Goal: Obtain resource: Obtain resource

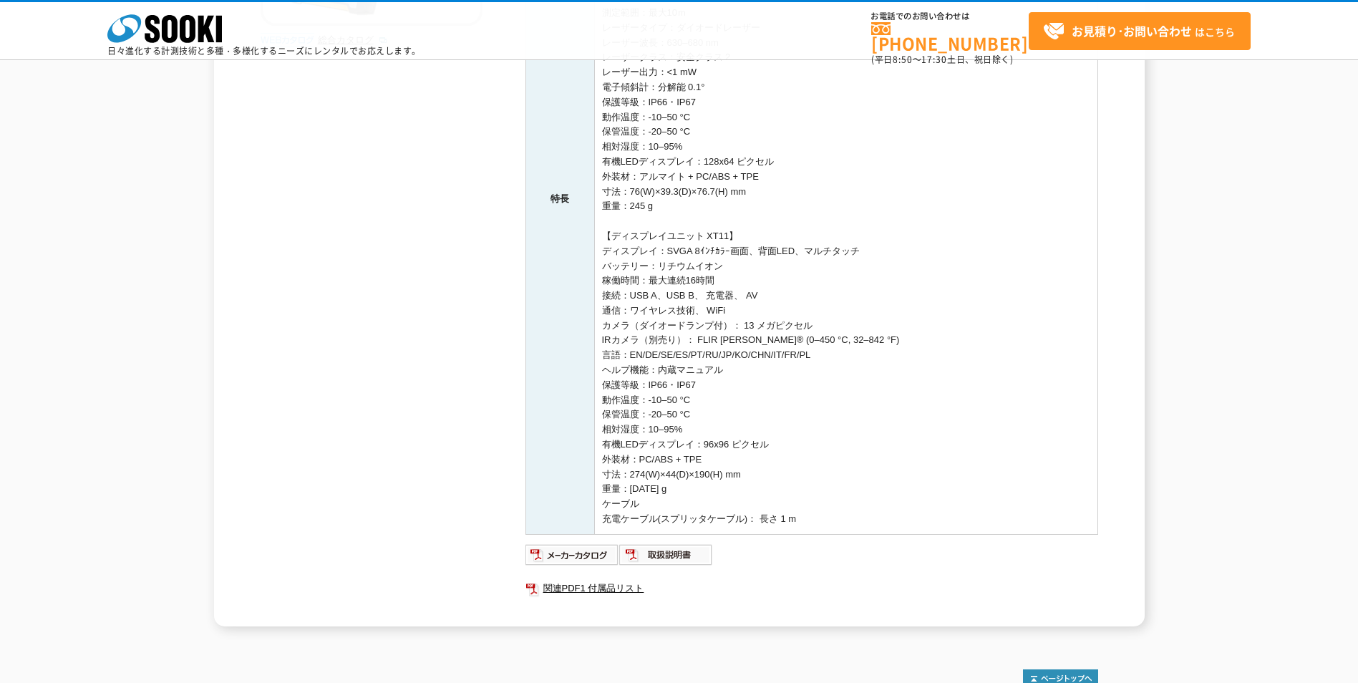
scroll to position [429, 0]
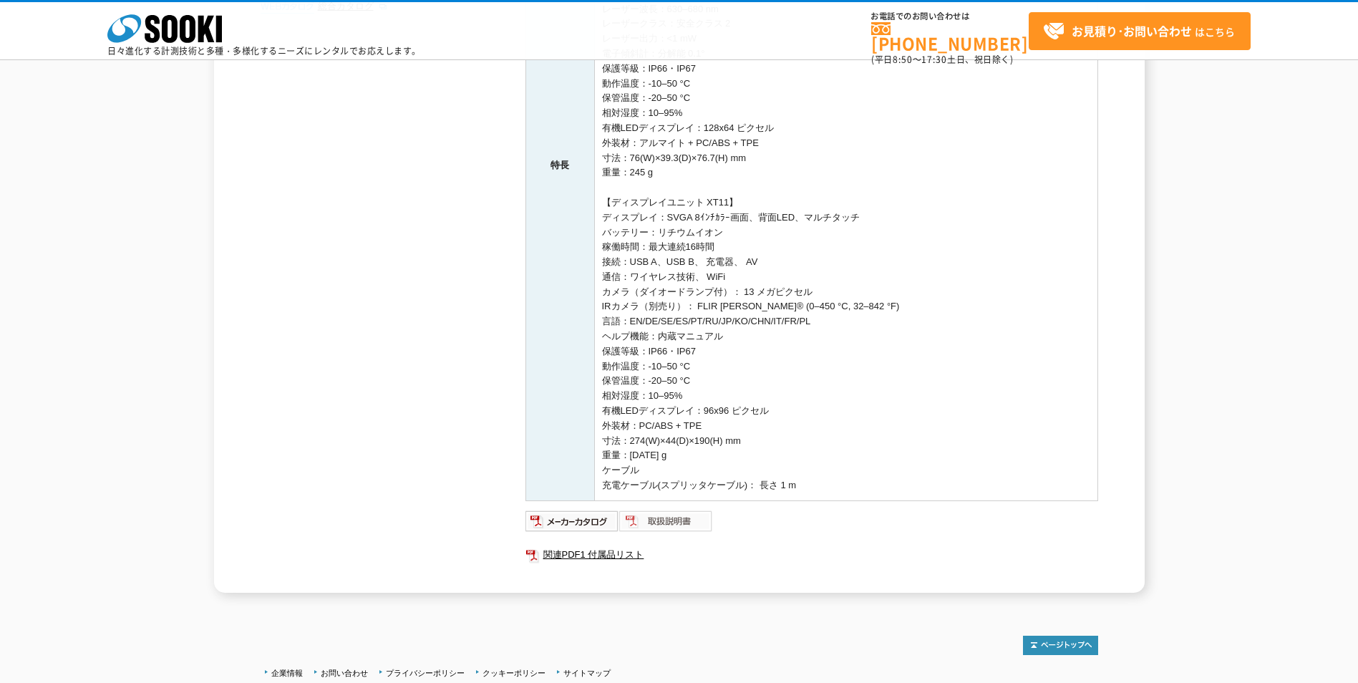
click at [672, 527] on img at bounding box center [666, 521] width 94 height 23
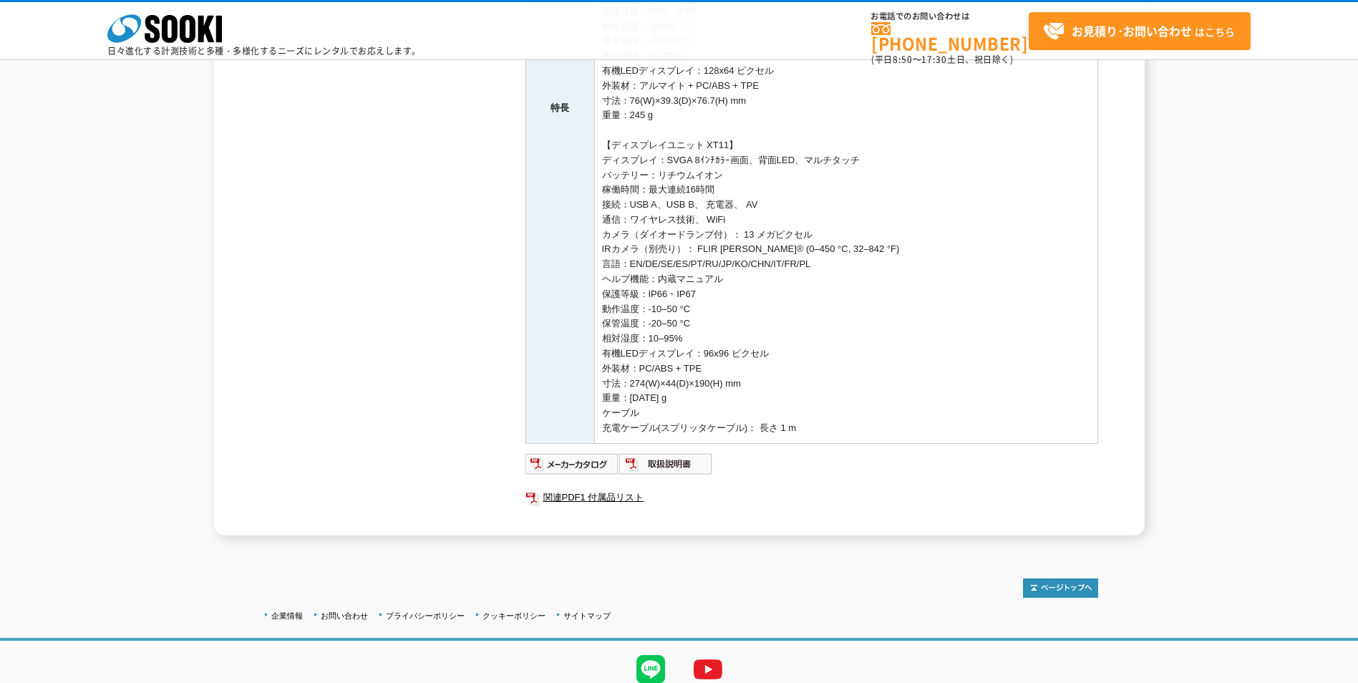
scroll to position [543, 0]
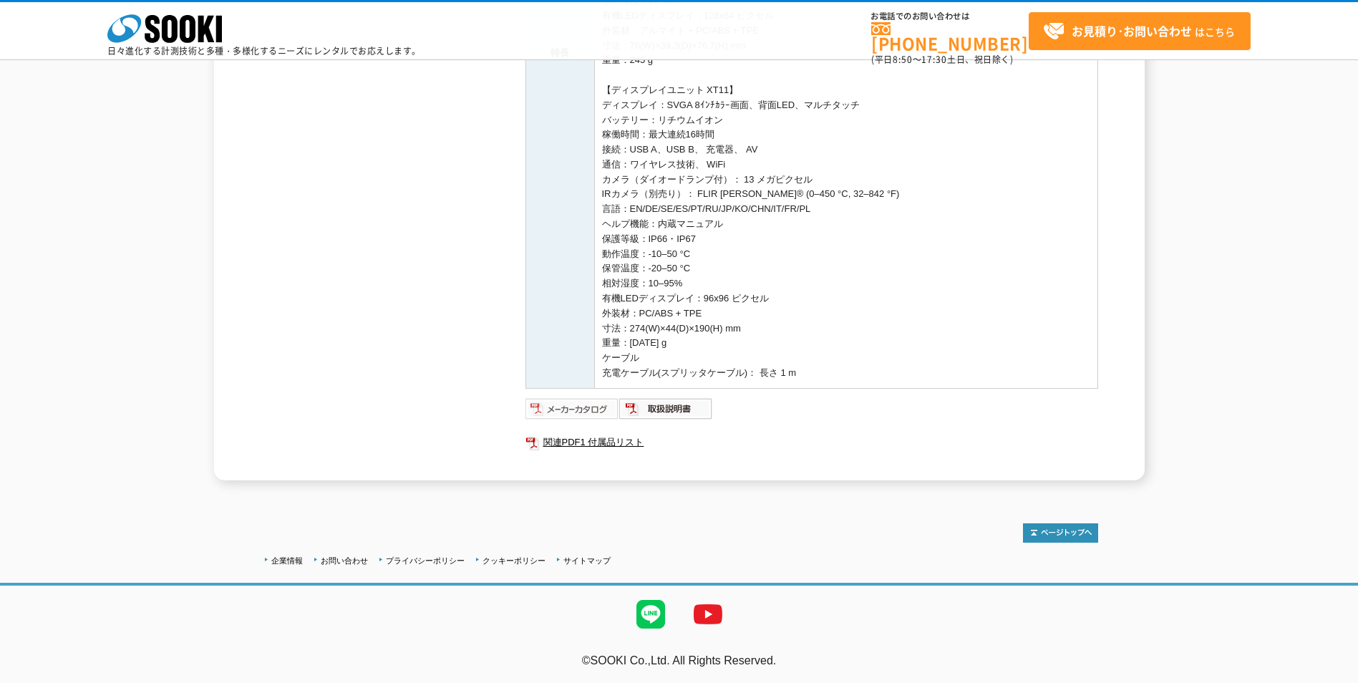
click at [585, 408] on img at bounding box center [572, 408] width 94 height 23
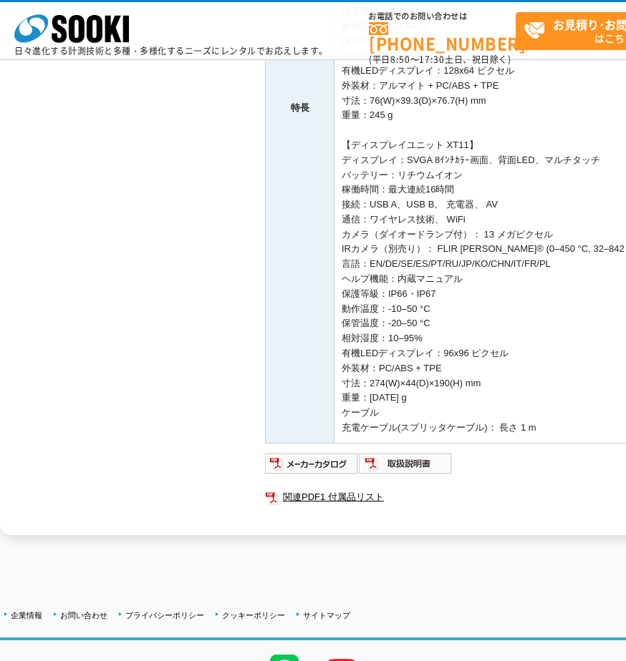
scroll to position [564, 0]
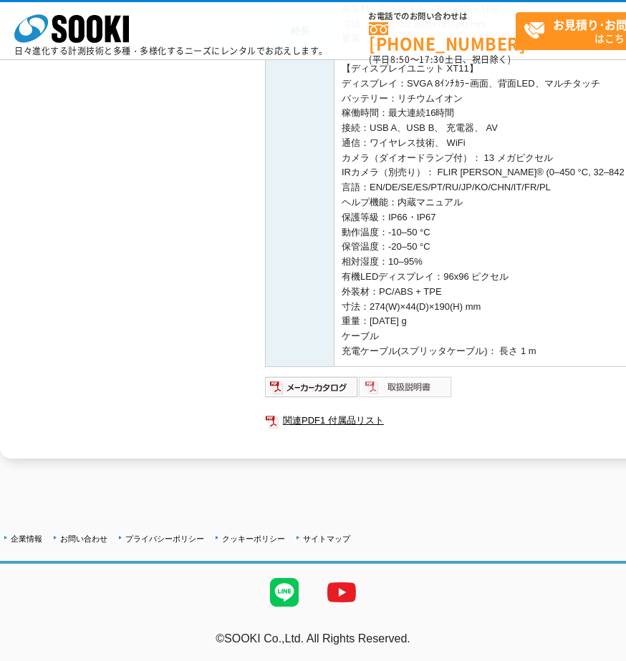
click at [414, 386] on img at bounding box center [406, 387] width 94 height 23
click at [348, 424] on link "関連PDF1 付属品リスト" at bounding box center [551, 421] width 573 height 19
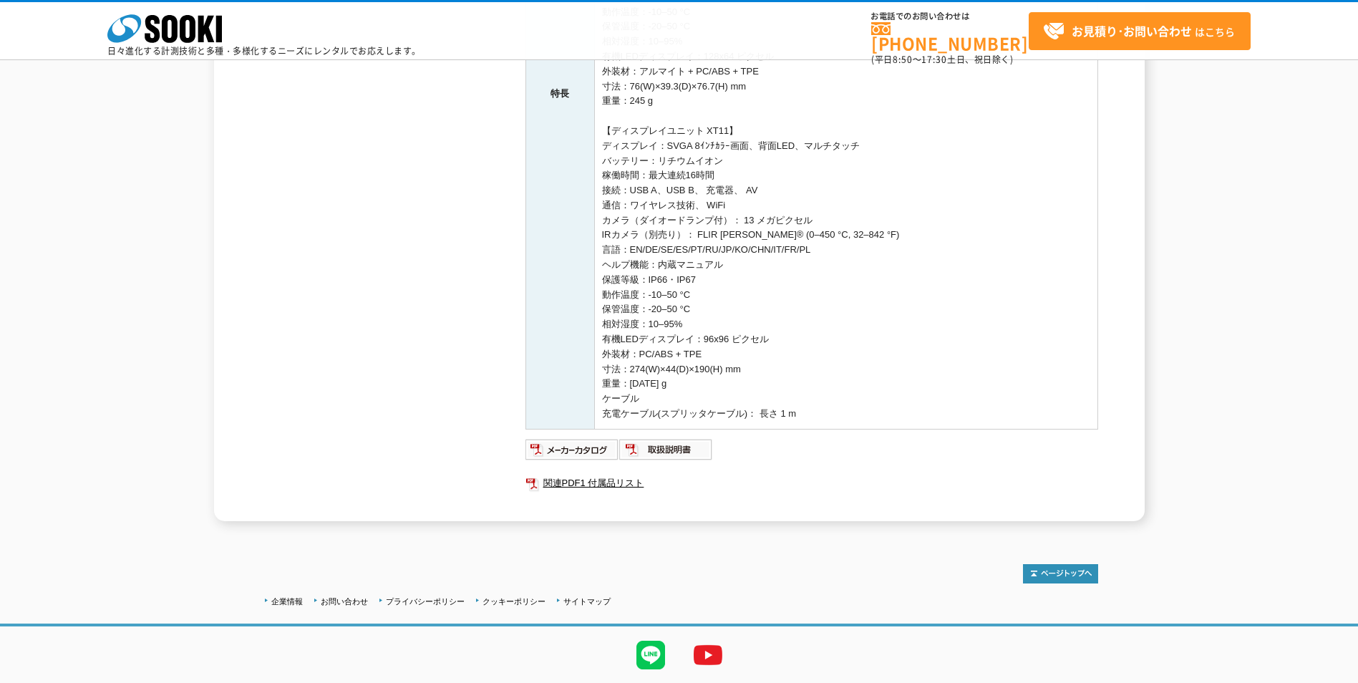
scroll to position [543, 0]
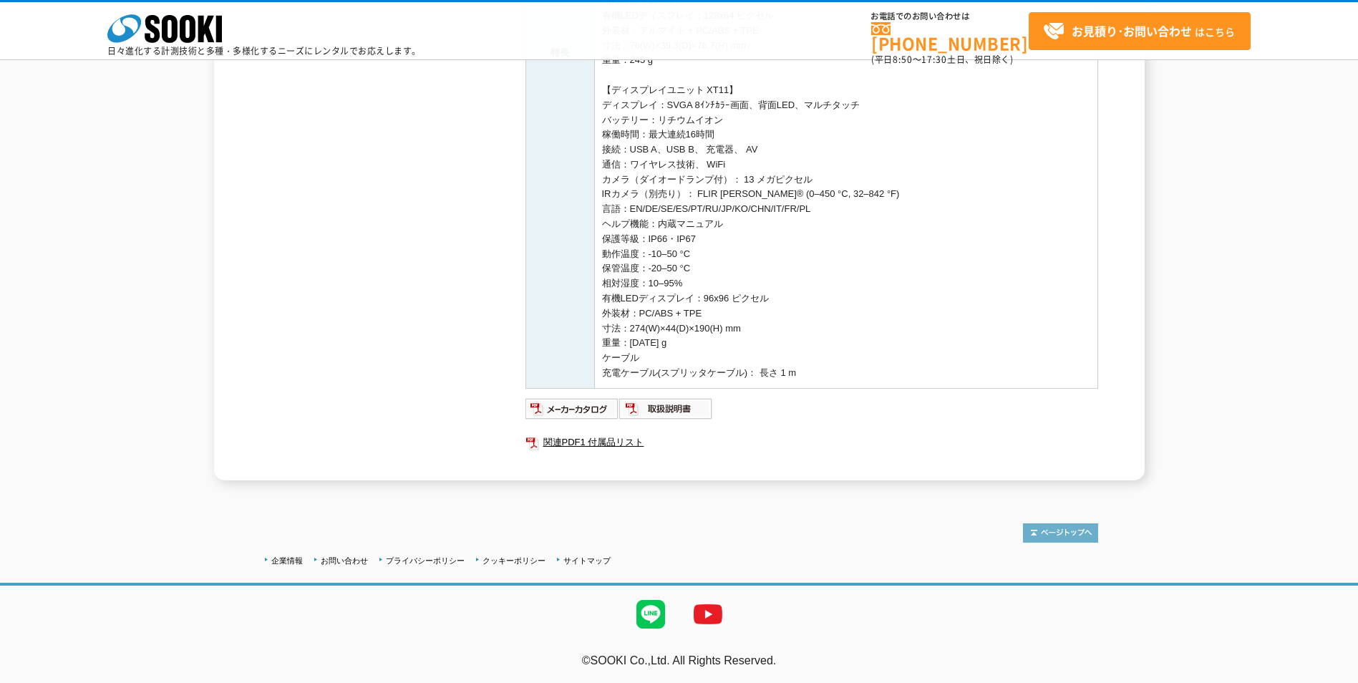
click at [1064, 536] on img at bounding box center [1060, 532] width 75 height 19
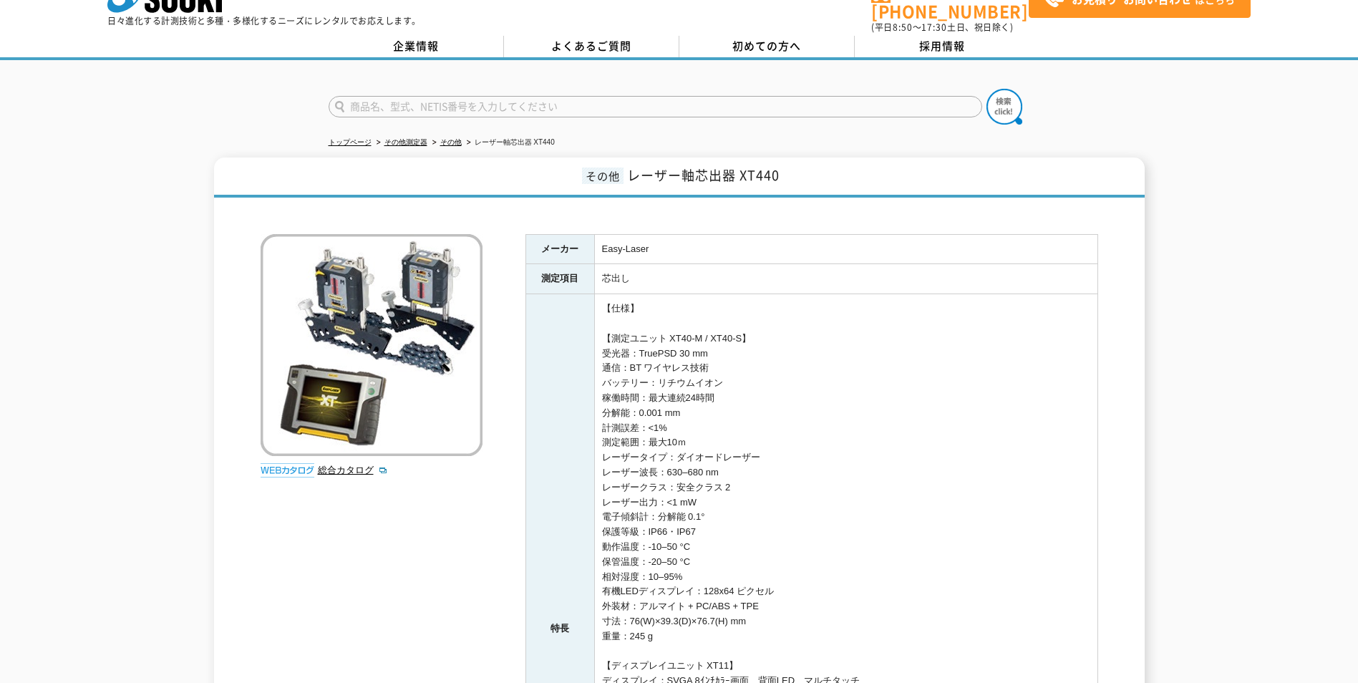
scroll to position [1, 0]
